Goal: Task Accomplishment & Management: Manage account settings

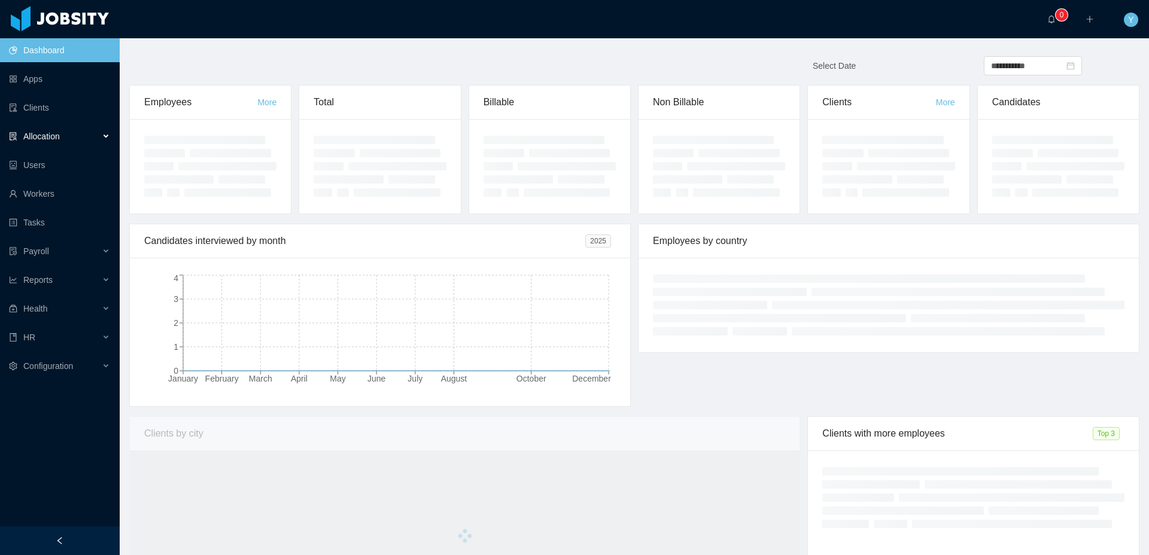
click at [72, 126] on div "Allocation" at bounding box center [60, 136] width 120 height 24
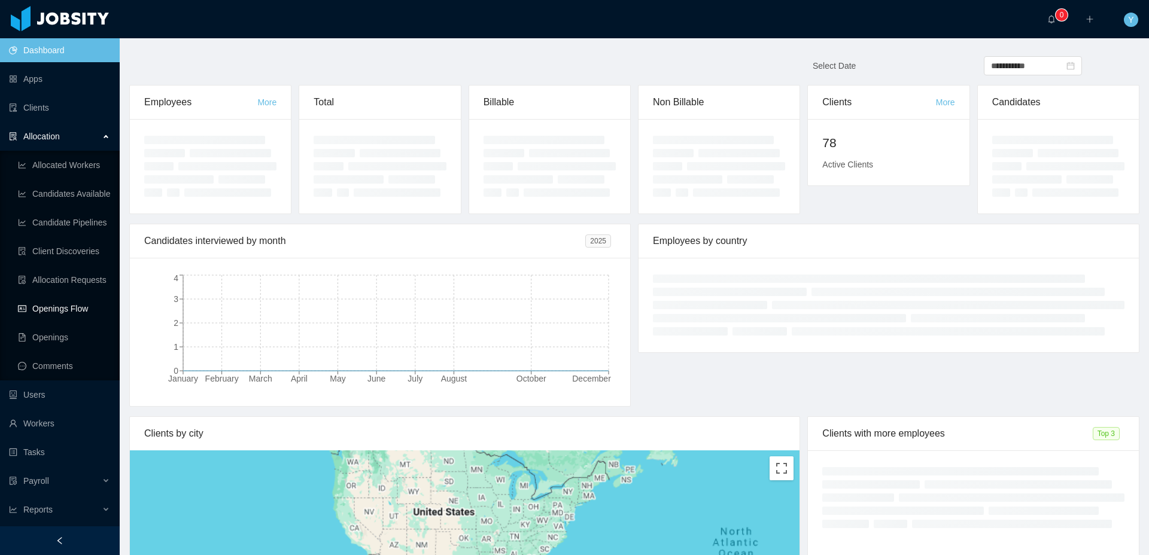
click at [60, 313] on link "Openings Flow" at bounding box center [64, 309] width 92 height 24
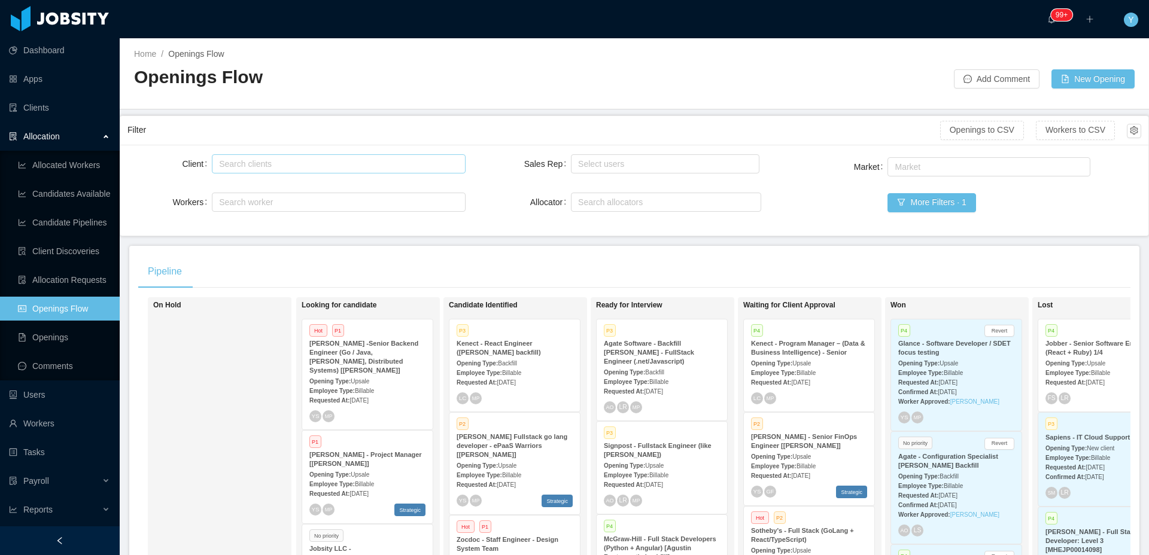
click at [344, 159] on div "Search clients" at bounding box center [335, 164] width 233 height 12
type input "******"
click at [295, 188] on li "McGraw-Hill Education" at bounding box center [336, 187] width 251 height 19
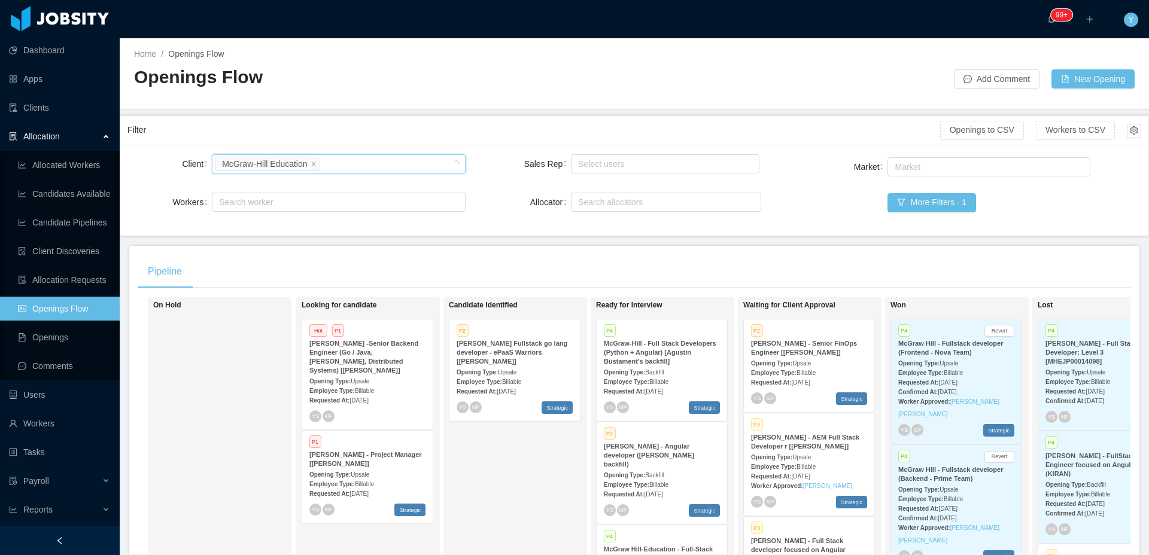
click at [544, 246] on div "Pipeline On Hold Looking for candidate Hot P1 [PERSON_NAME] -Senior Backend Eng…" at bounding box center [634, 454] width 1010 height 417
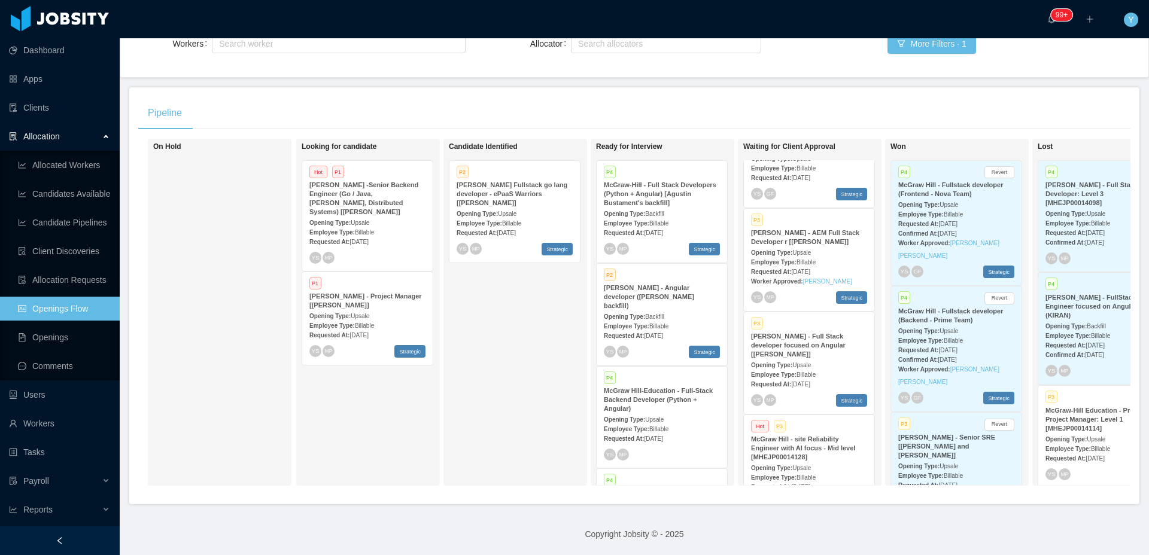
scroll to position [77, 0]
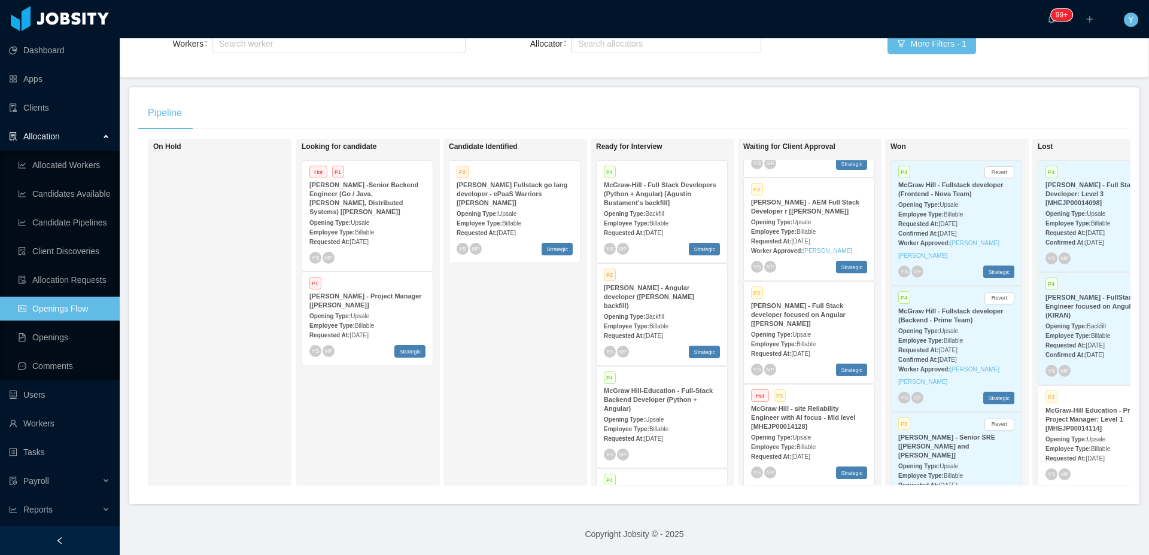
click at [808, 341] on span "Billable" at bounding box center [805, 344] width 19 height 7
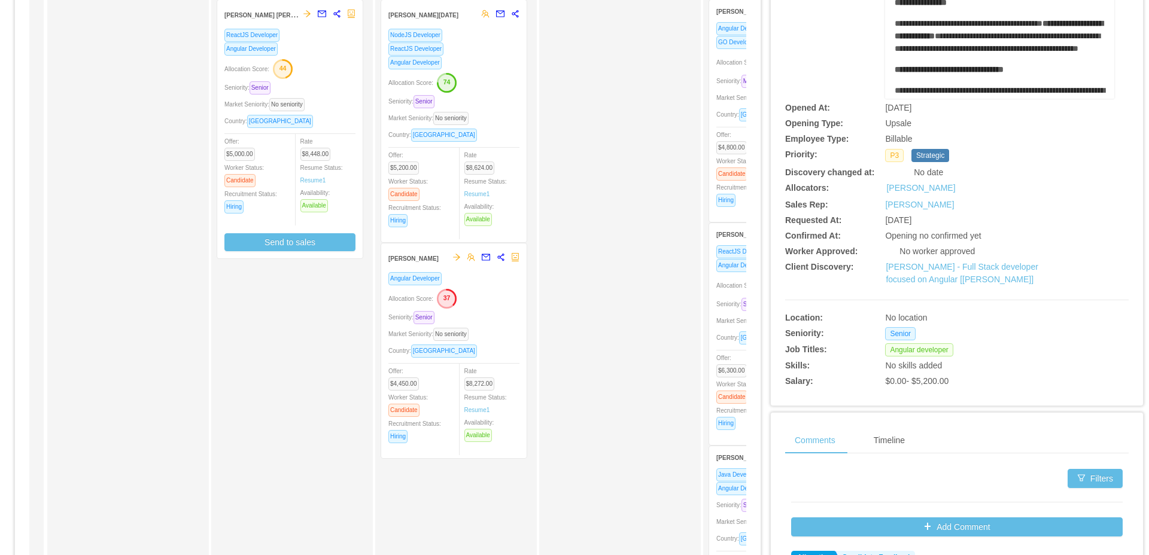
scroll to position [55, 0]
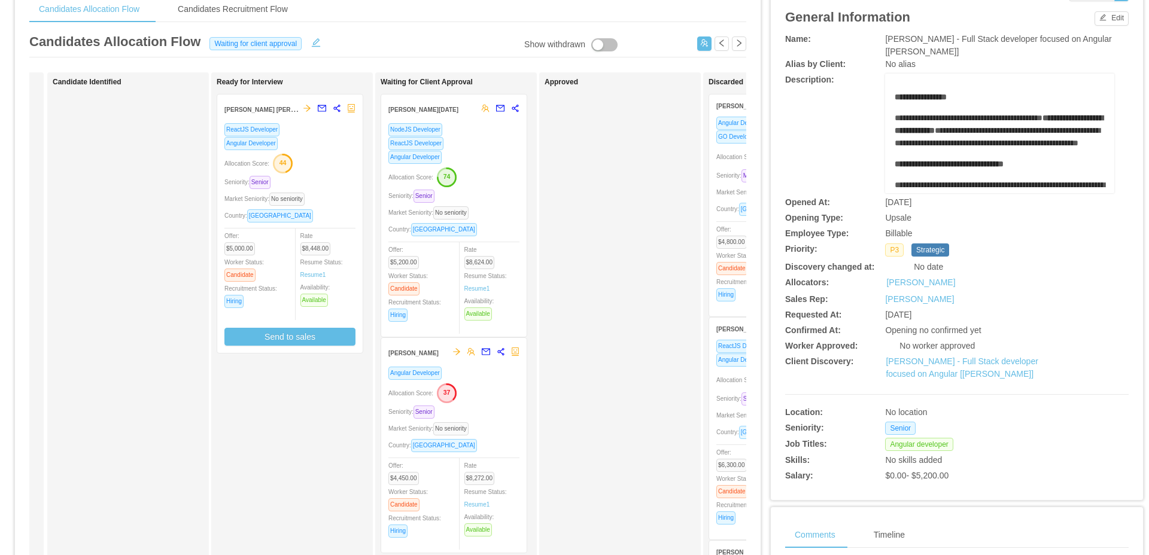
click at [331, 197] on div "Market Seniority: No seniority" at bounding box center [289, 199] width 131 height 14
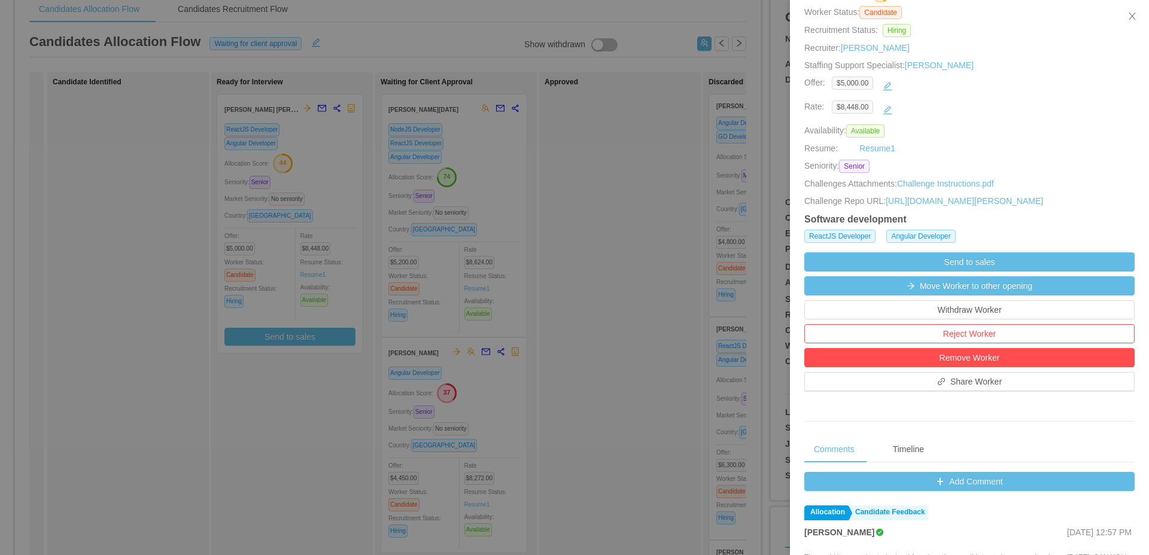
scroll to position [205, 0]
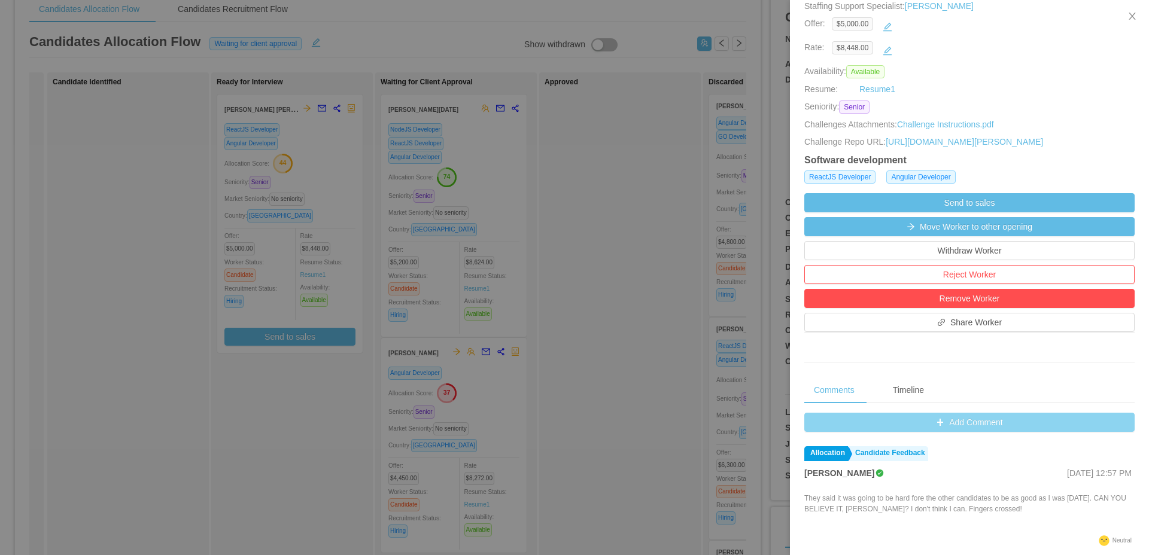
click at [897, 432] on button "Add Comment" at bounding box center [969, 422] width 330 height 19
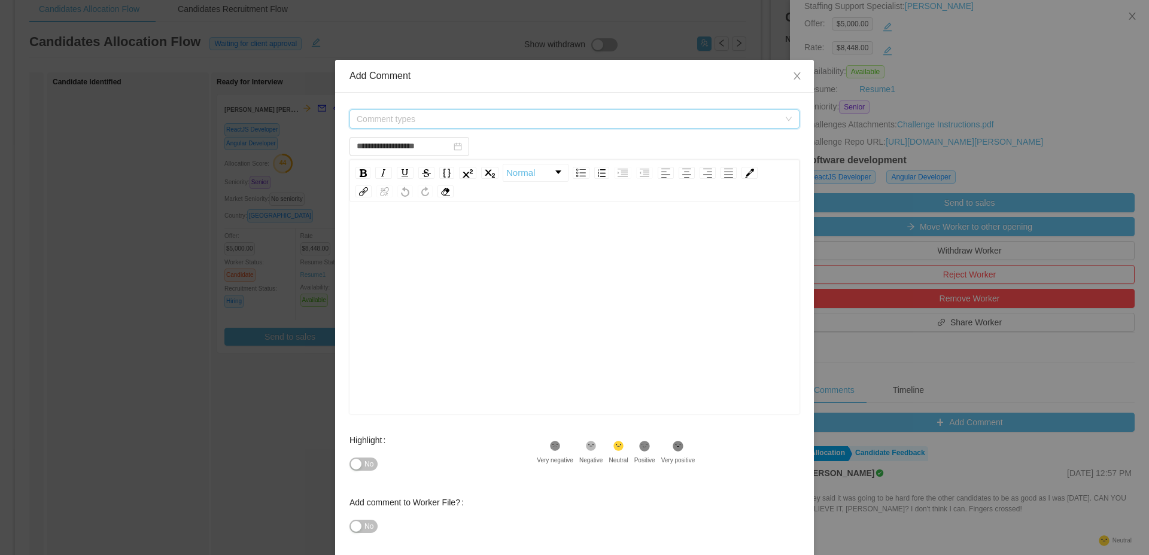
click at [598, 120] on span "Comment types" at bounding box center [568, 119] width 422 height 12
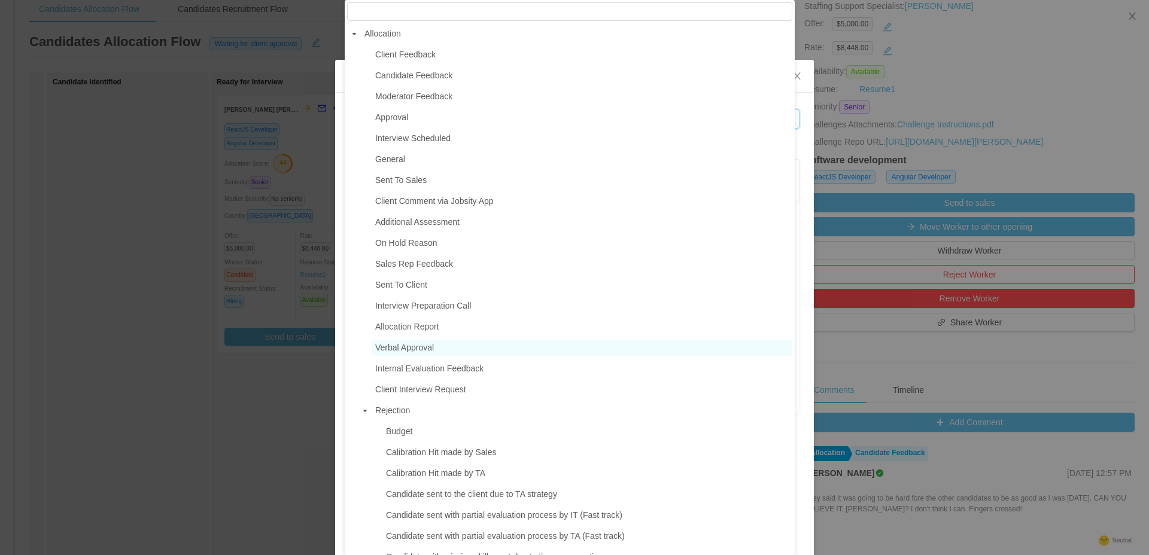
click at [415, 356] on span "Verbal Approval" at bounding box center [582, 348] width 420 height 16
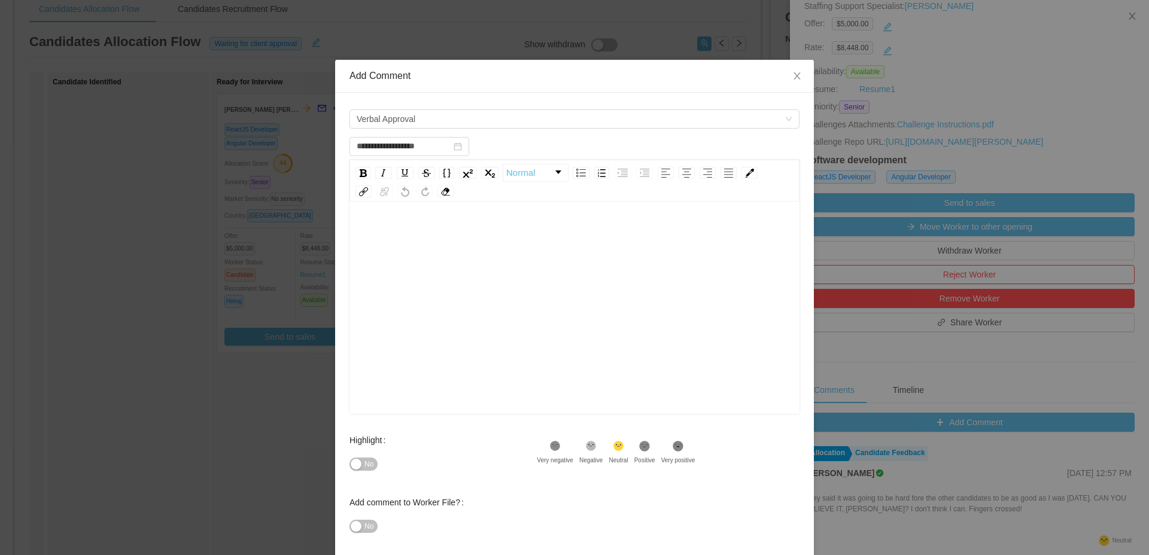
click at [582, 305] on div "rdw-editor" at bounding box center [574, 326] width 431 height 209
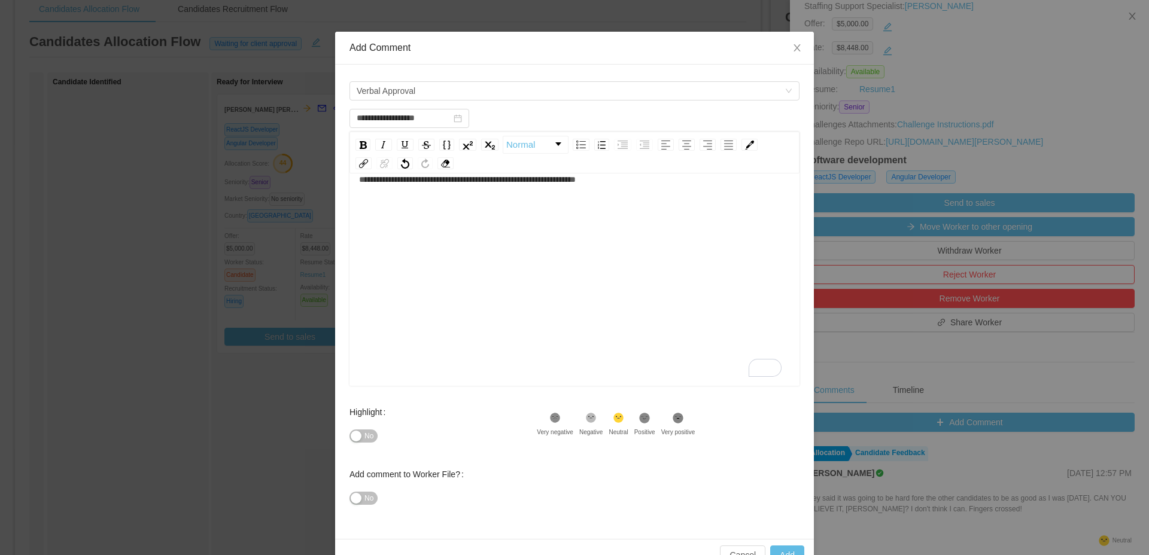
scroll to position [58, 0]
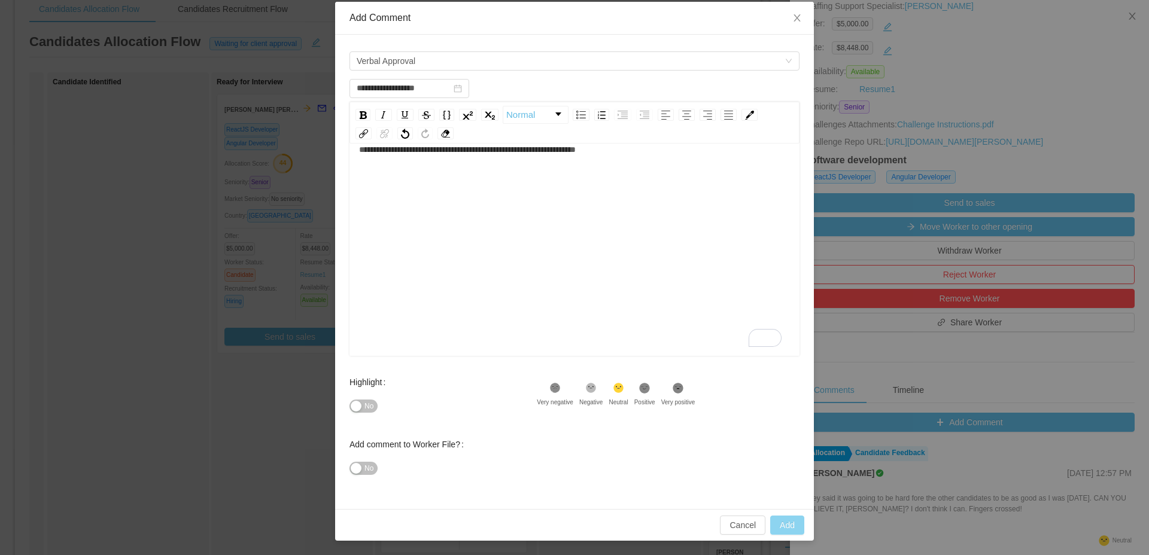
type input "**********"
click at [787, 522] on button "Add" at bounding box center [787, 525] width 34 height 19
